Goal: Browse casually: Explore the website without a specific task or goal

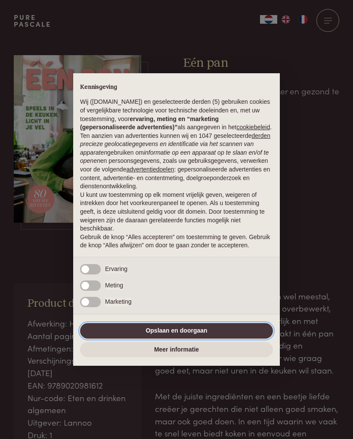
click at [232, 336] on button "Opslaan en doorgaan" at bounding box center [176, 330] width 193 height 15
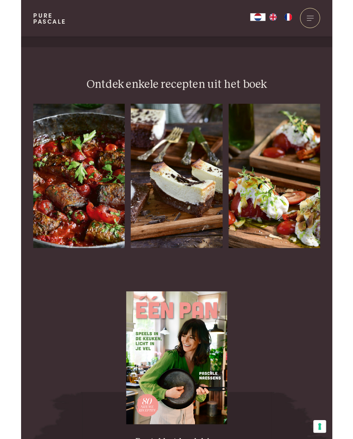
scroll to position [1056, 0]
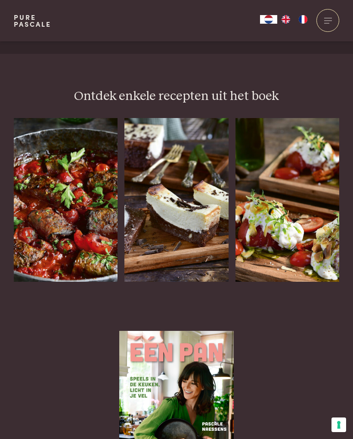
click at [83, 192] on img at bounding box center [66, 200] width 104 height 164
click at [190, 178] on img at bounding box center [176, 200] width 104 height 164
click at [305, 195] on img at bounding box center [287, 200] width 104 height 164
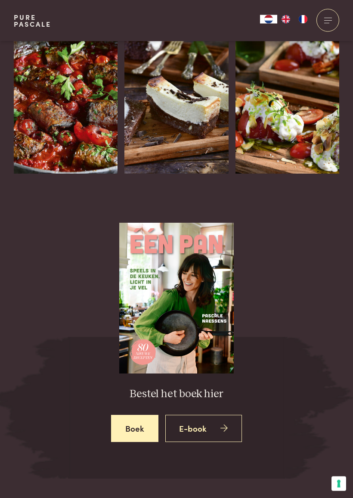
scroll to position [1169, 0]
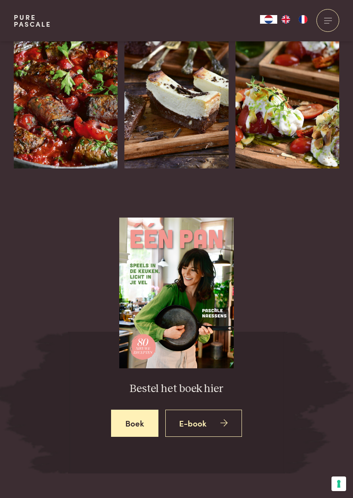
click at [195, 282] on img at bounding box center [176, 292] width 115 height 151
click at [196, 274] on img at bounding box center [176, 292] width 115 height 151
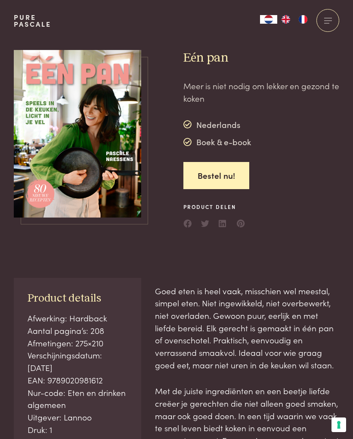
scroll to position [0, 0]
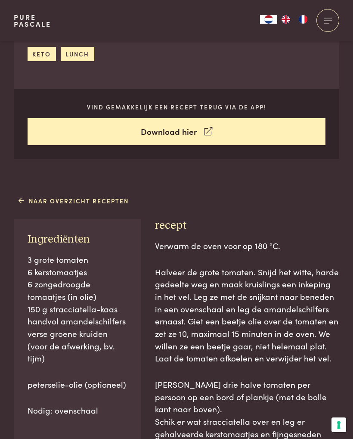
scroll to position [270, 0]
